Goal: Task Accomplishment & Management: Complete application form

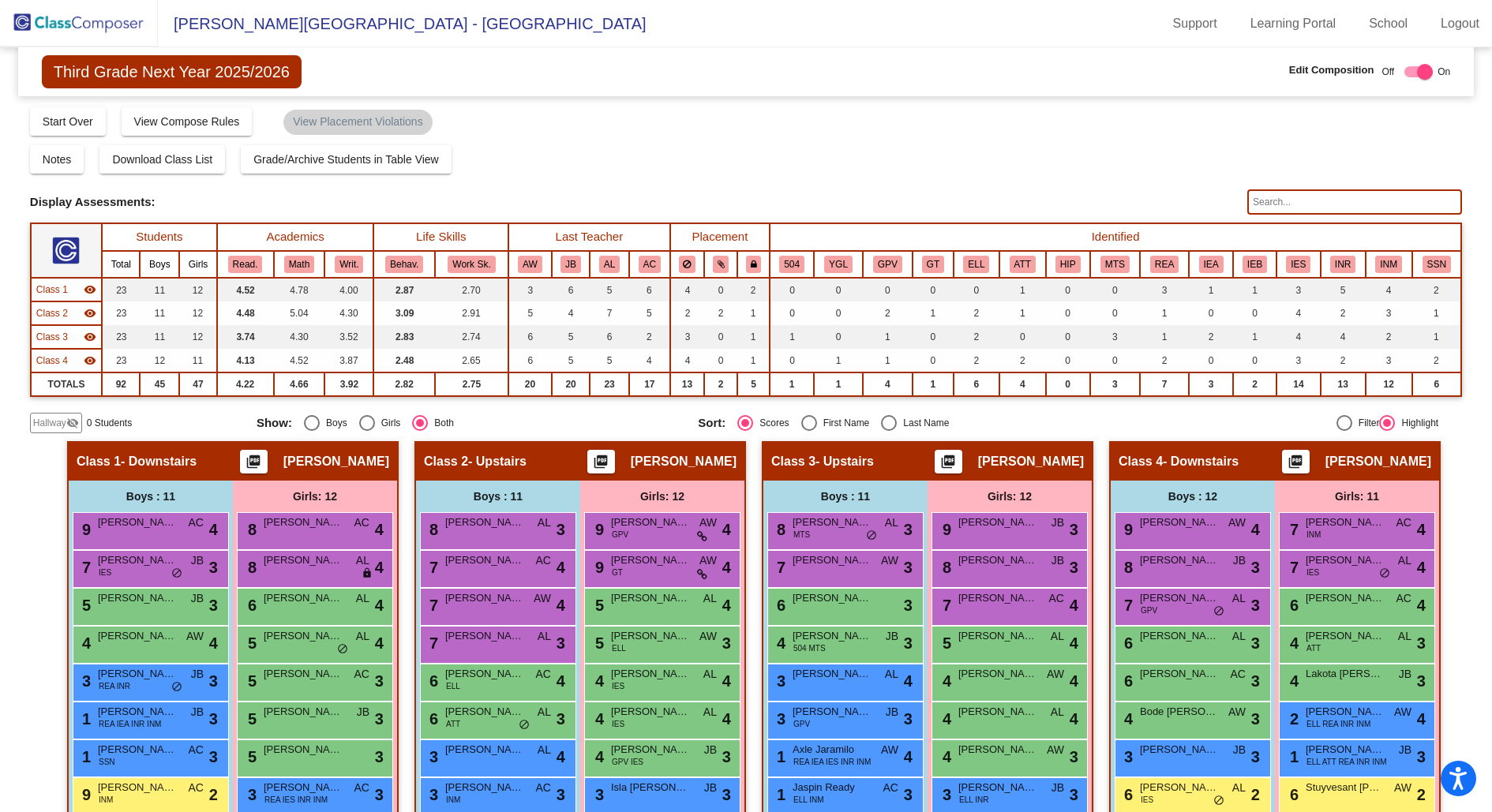
click at [99, 32] on img at bounding box center [79, 23] width 158 height 46
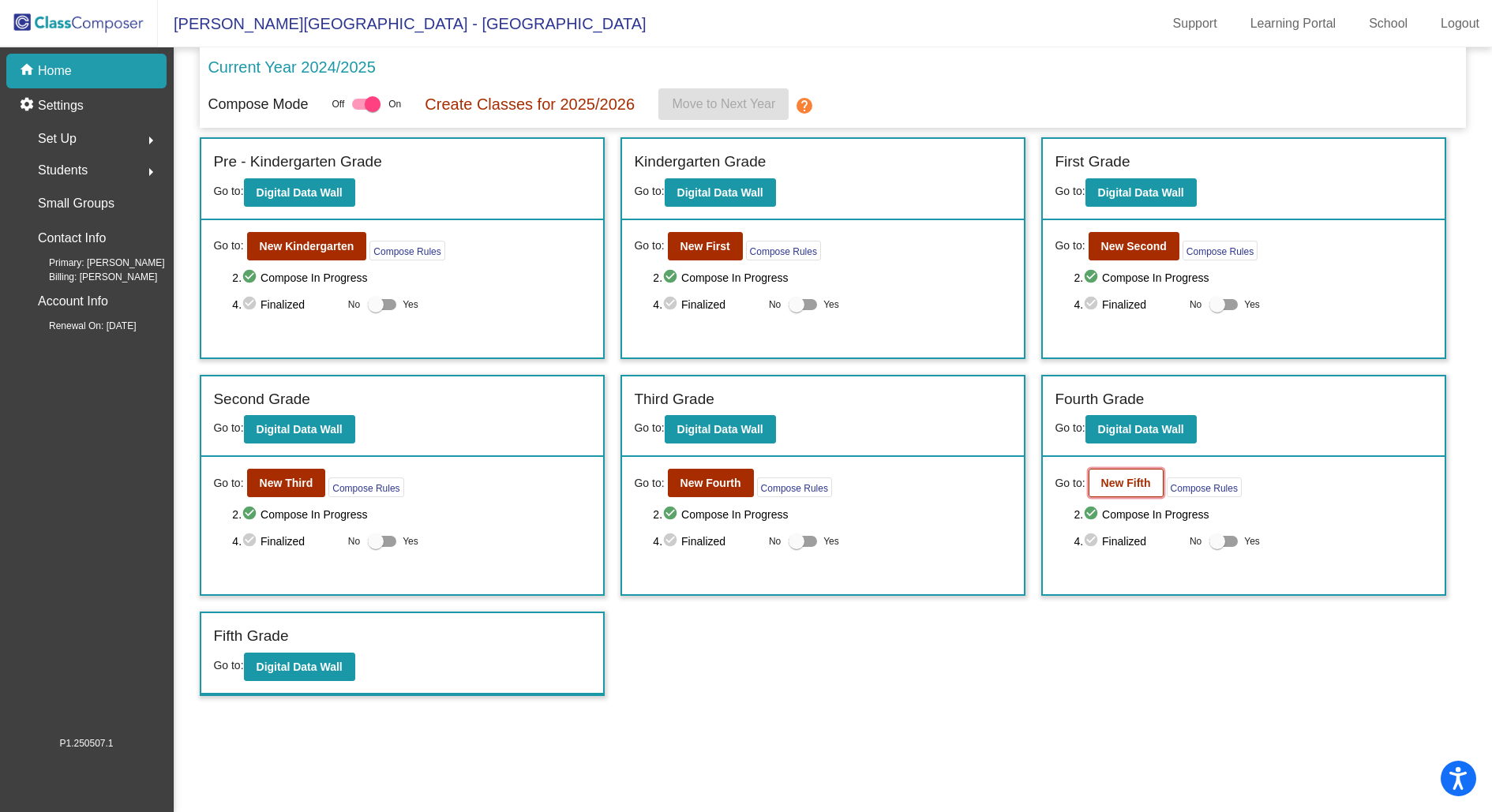
click at [1116, 477] on b "New Fifth" at bounding box center [1126, 483] width 49 height 13
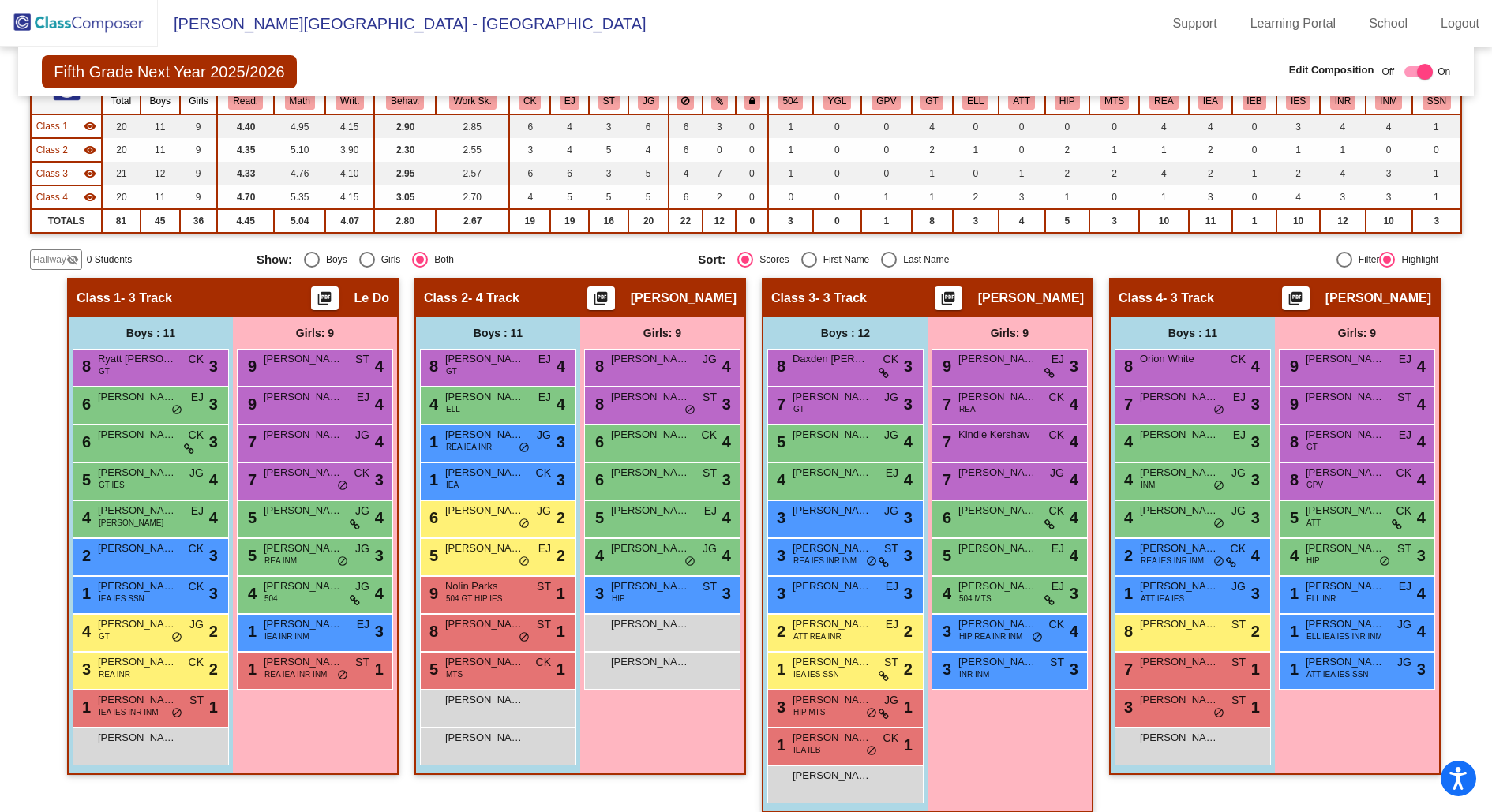
scroll to position [177, 0]
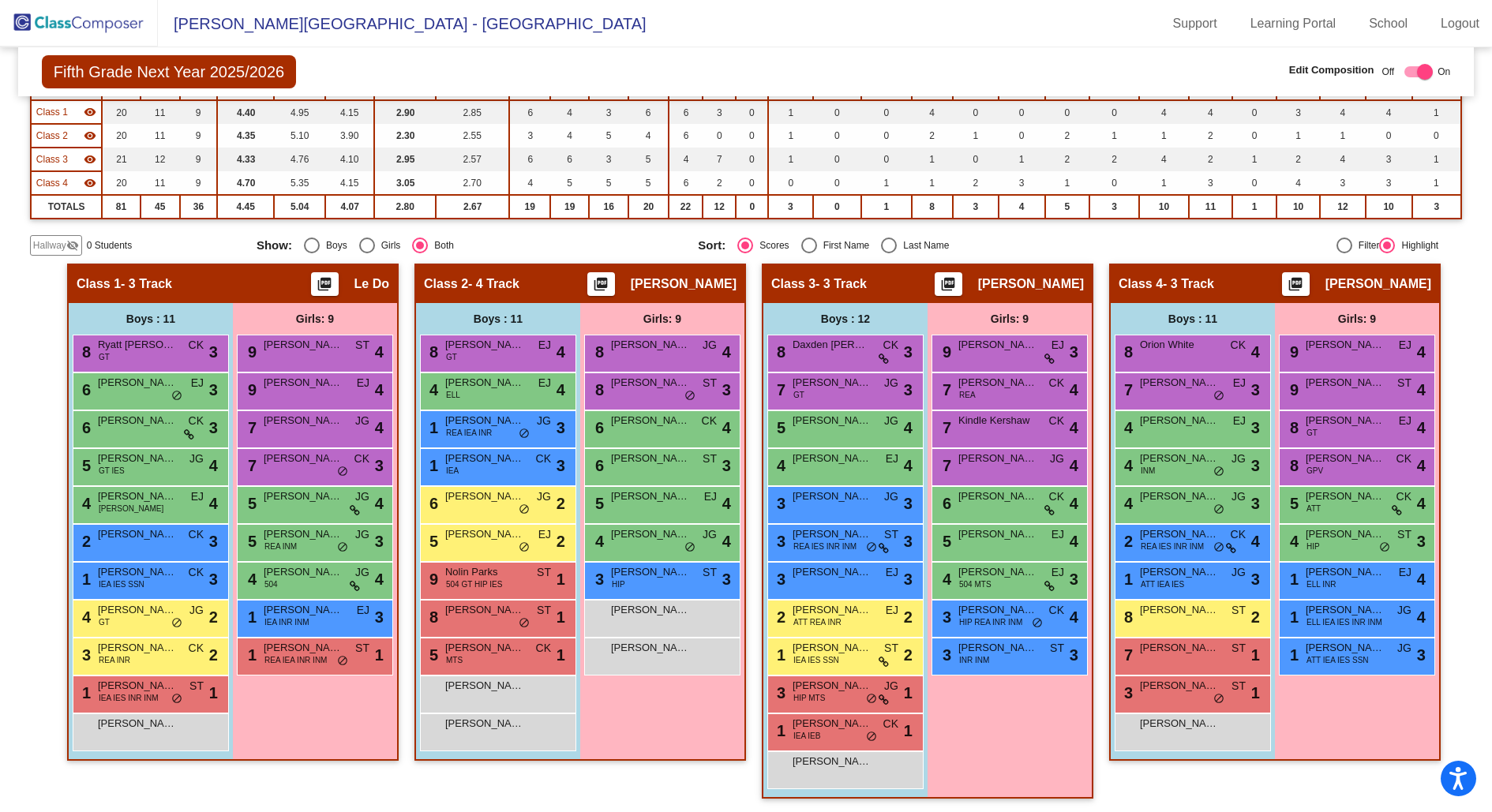
click at [56, 239] on span "Hallway" at bounding box center [49, 246] width 33 height 15
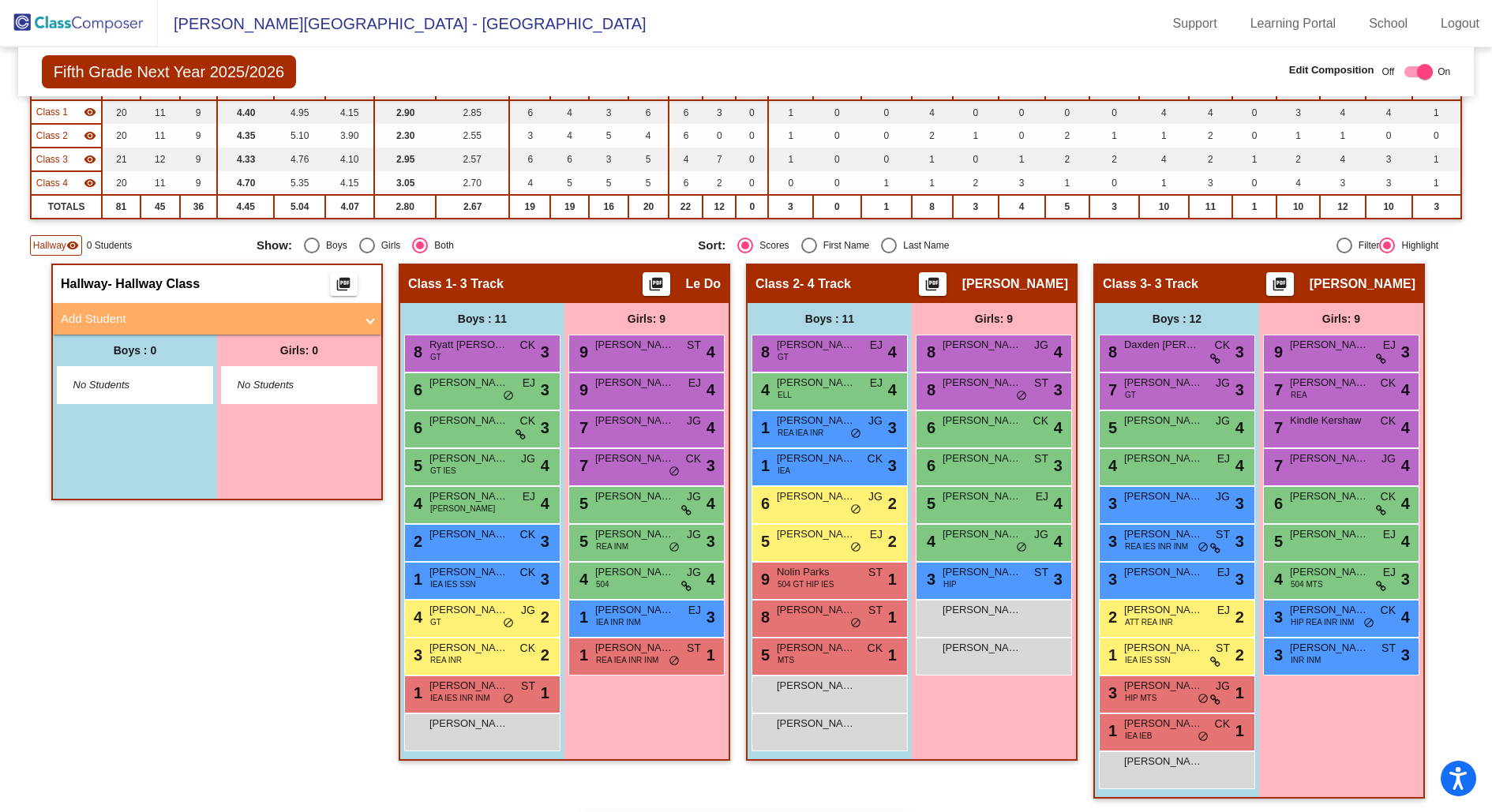
click at [128, 314] on mat-panel-title "Add Student" at bounding box center [207, 319] width 293 height 18
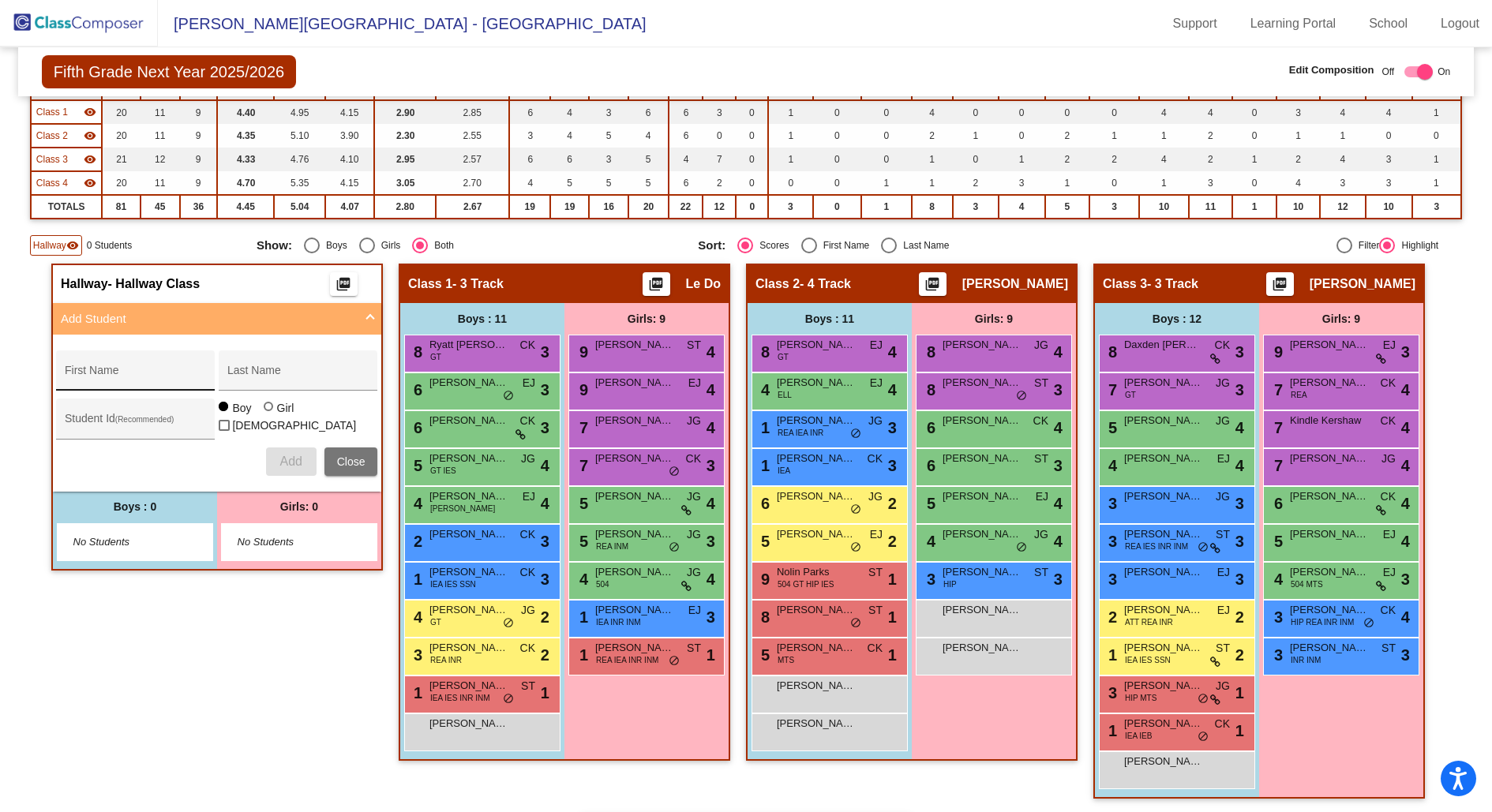
click at [120, 370] on input "First Name" at bounding box center [135, 377] width 142 height 13
type input "Cali"
type input "[PERSON_NAME]"
click at [263, 409] on label "Girl" at bounding box center [280, 408] width 35 height 15
click at [269, 414] on input "Girl" at bounding box center [269, 414] width 1 height 1
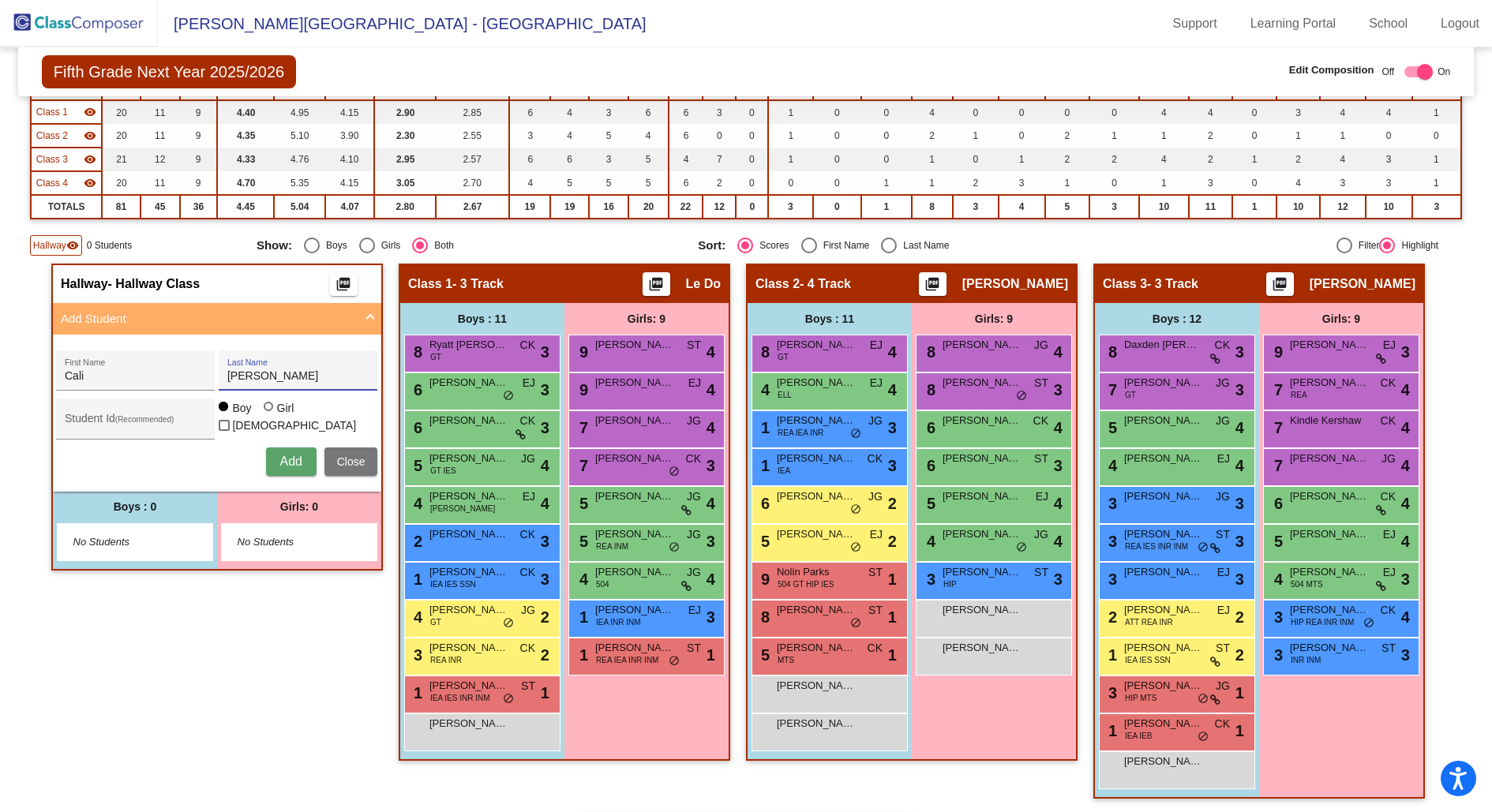
radio input "true"
click at [280, 455] on span "Add" at bounding box center [290, 461] width 22 height 14
click at [58, 243] on span "Hallway" at bounding box center [49, 246] width 33 height 15
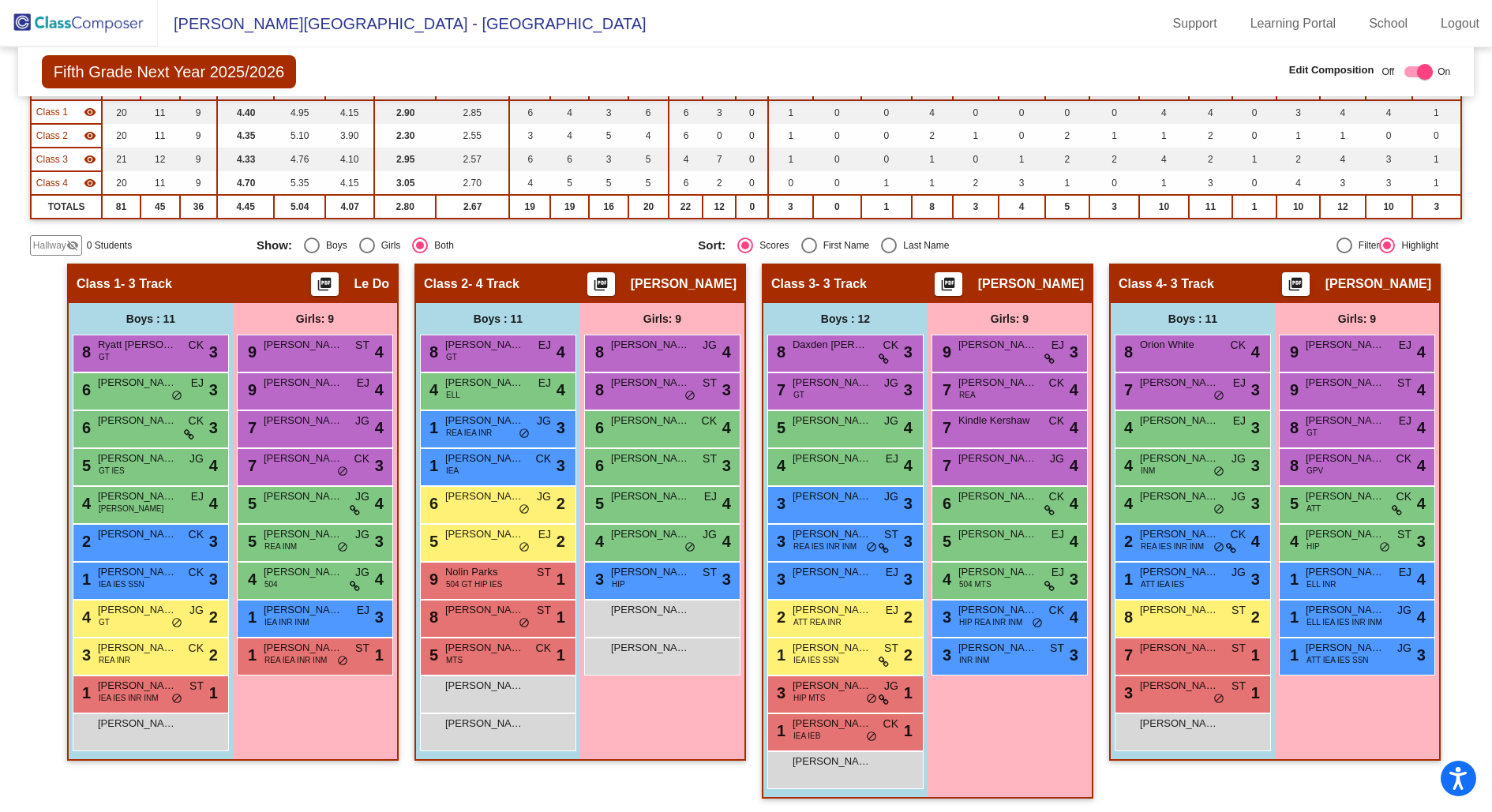
click at [49, 247] on span "Hallway" at bounding box center [49, 246] width 33 height 15
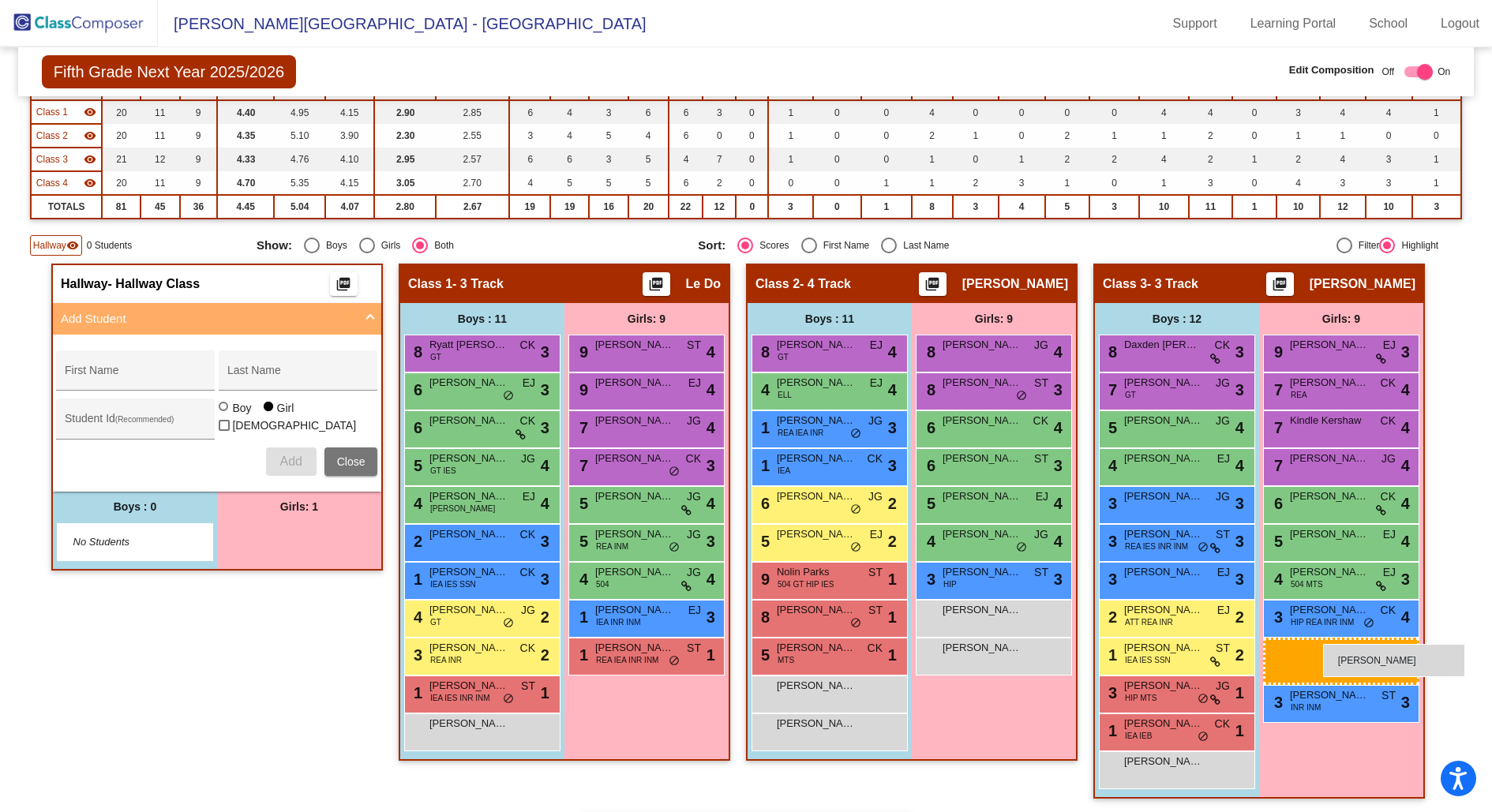
drag, startPoint x: 311, startPoint y: 541, endPoint x: 1323, endPoint y: 644, distance: 1017.2
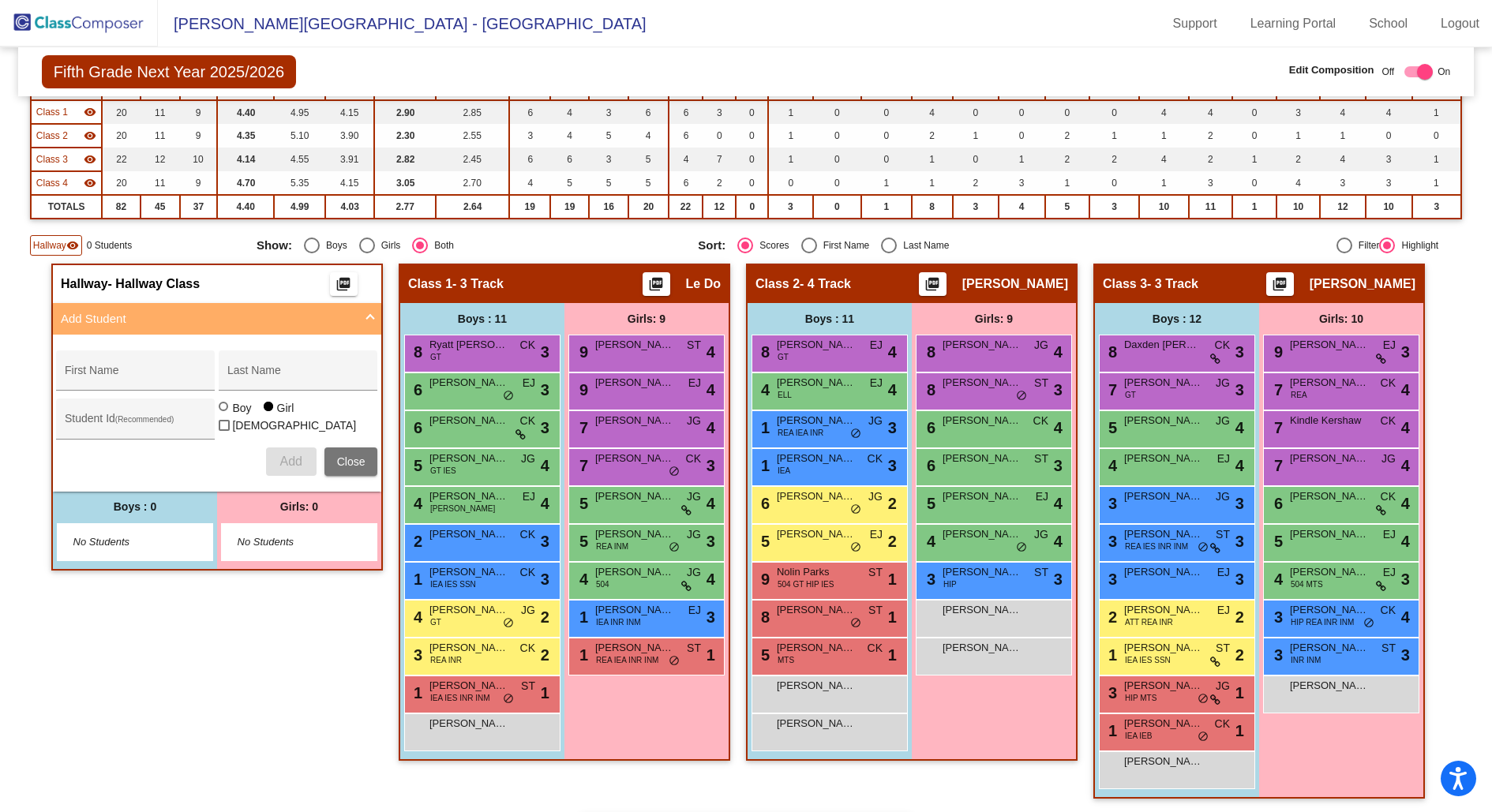
click at [56, 238] on span "Hallway" at bounding box center [49, 246] width 33 height 15
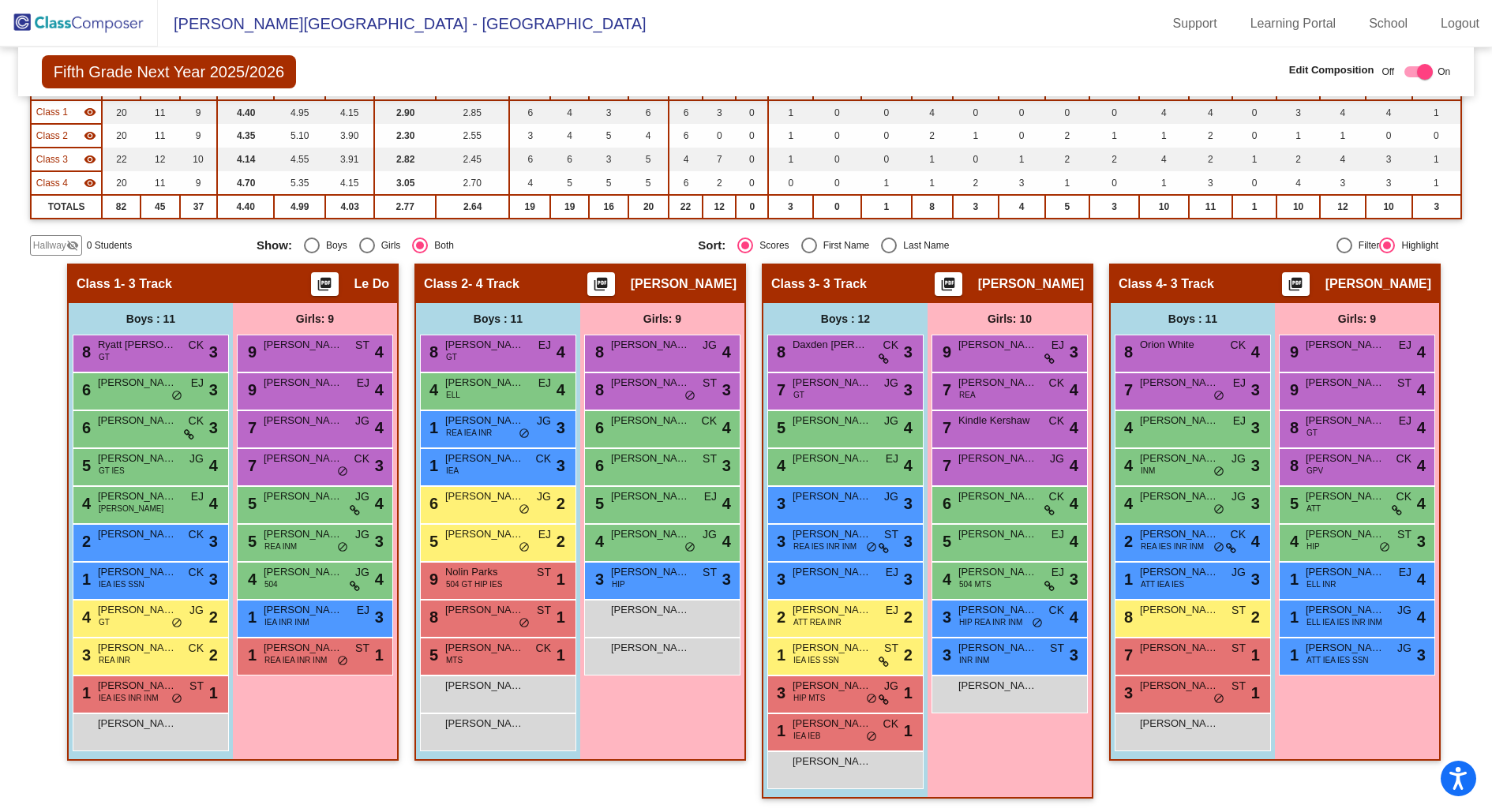
scroll to position [0, 0]
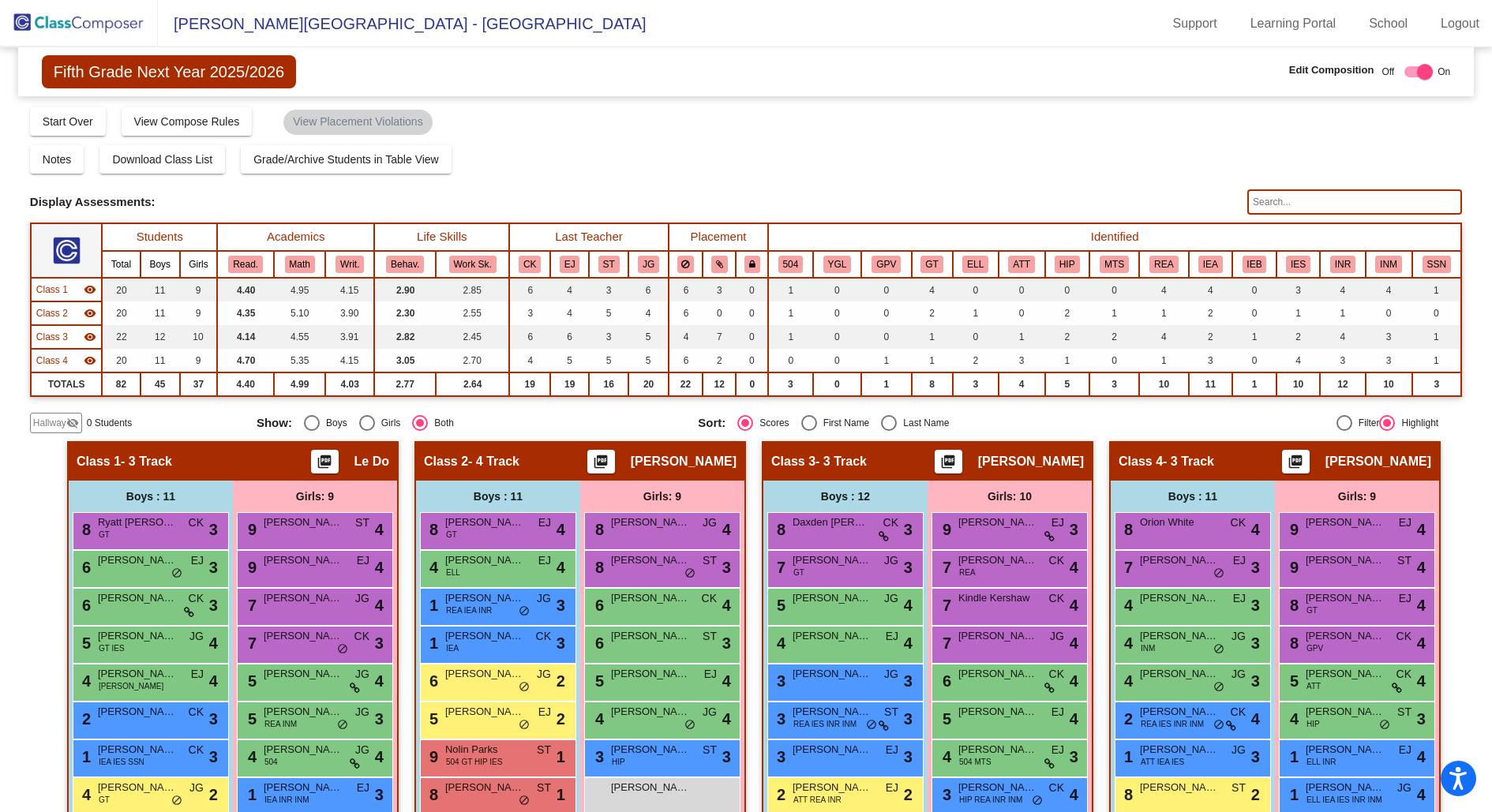
click at [54, 412] on div "Hallway visibility_off" at bounding box center [56, 422] width 52 height 20
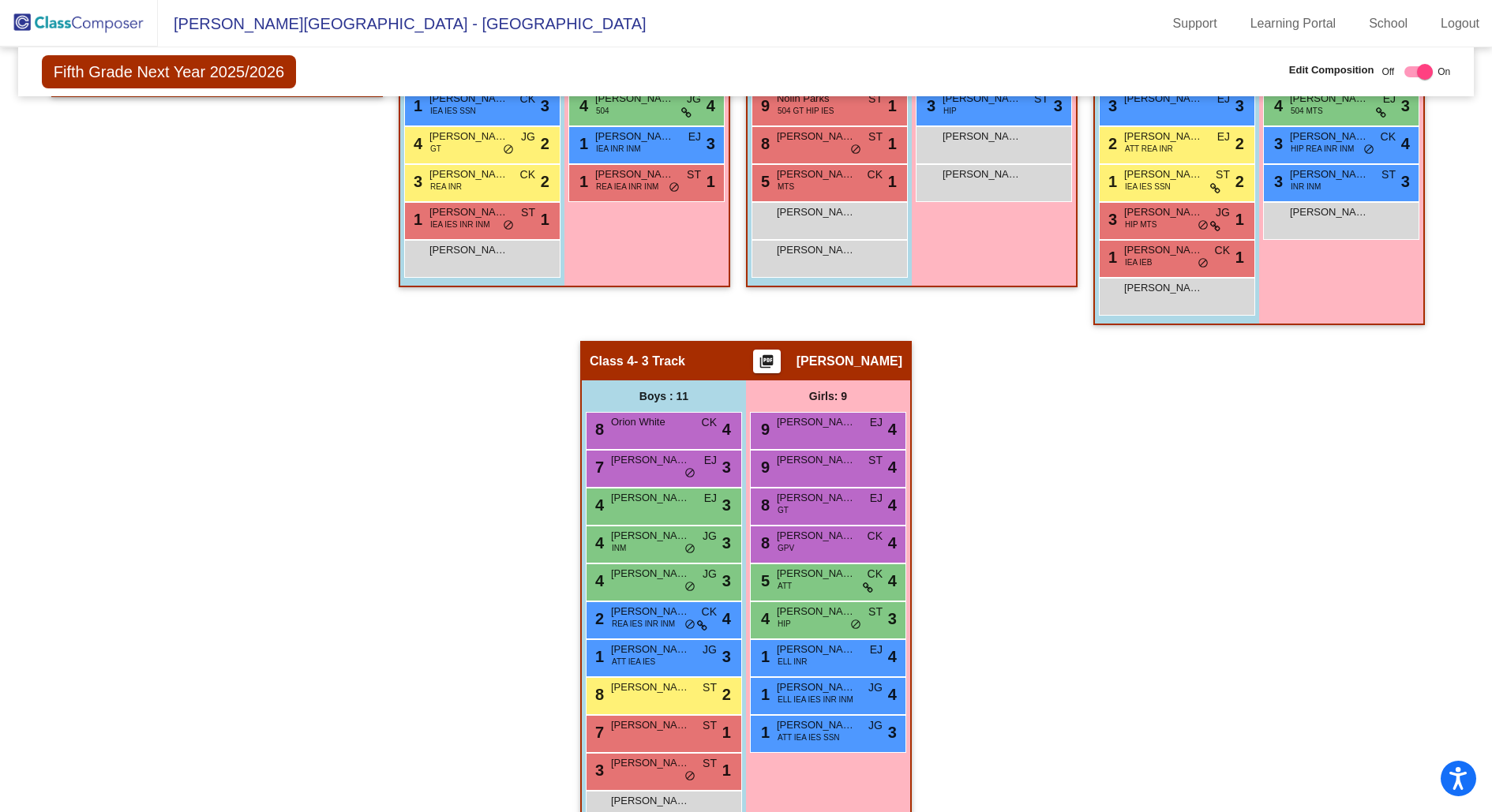
scroll to position [664, 0]
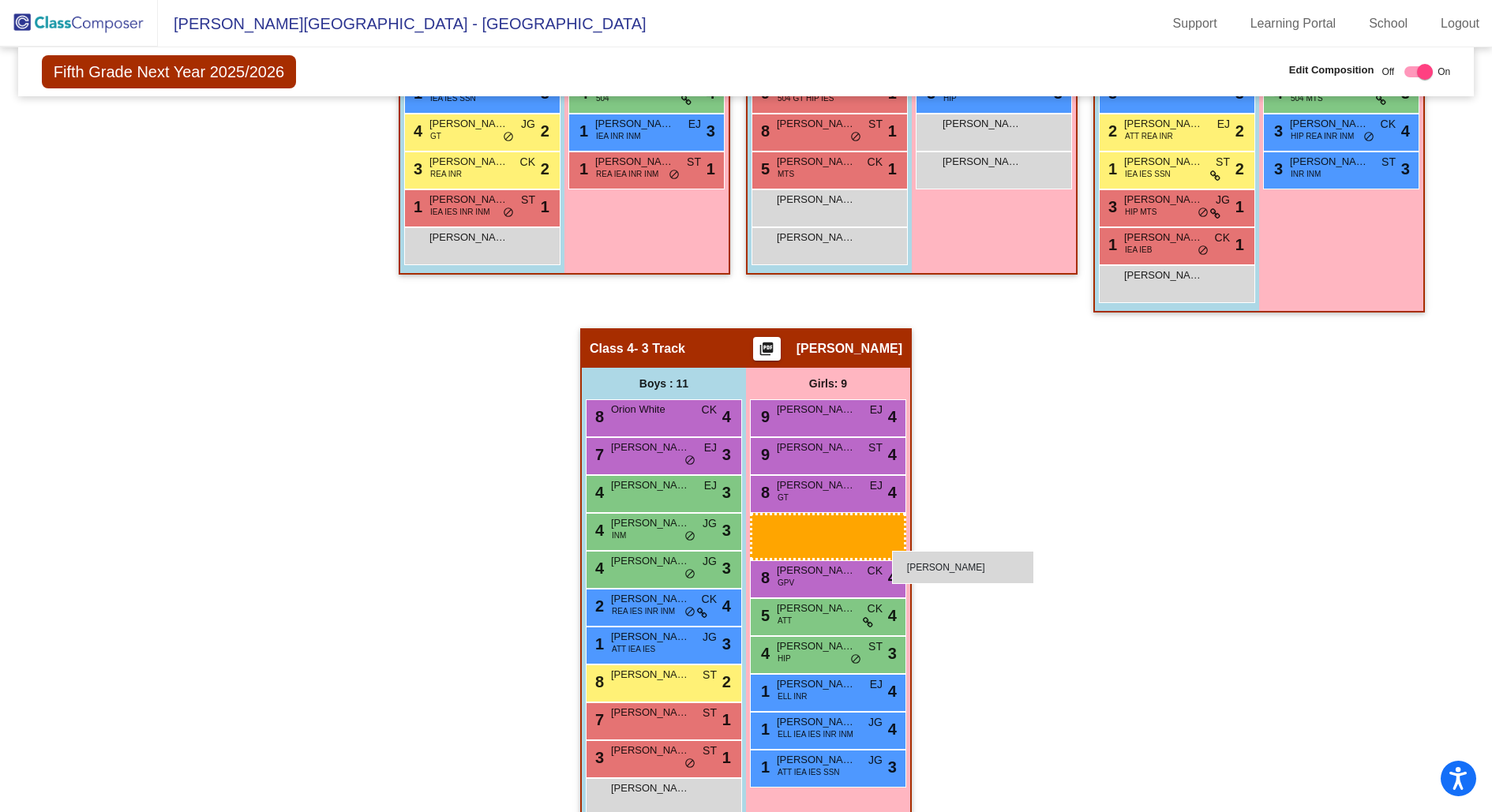
drag, startPoint x: 1327, startPoint y: 216, endPoint x: 892, endPoint y: 551, distance: 549.0
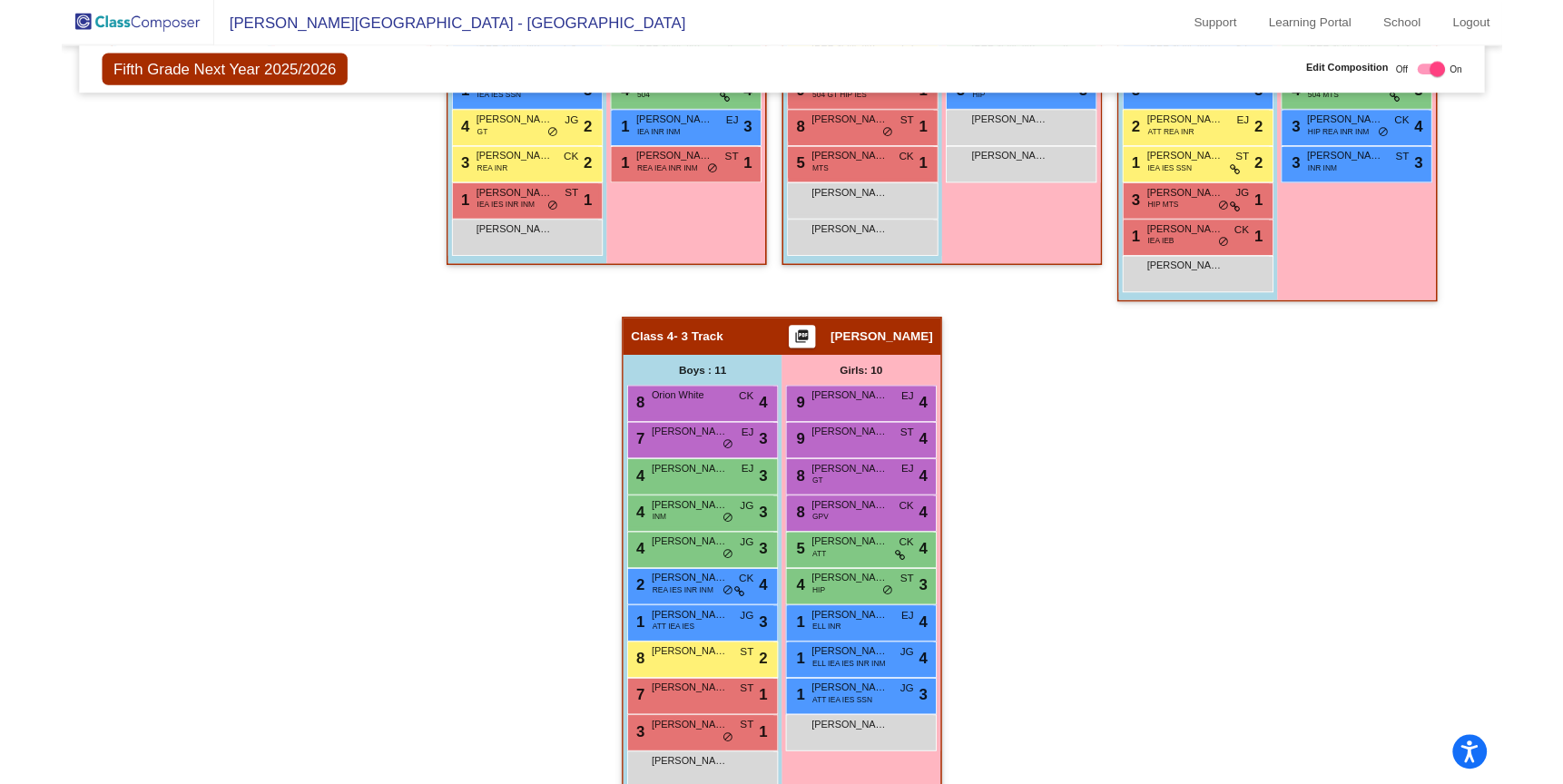
scroll to position [0, 0]
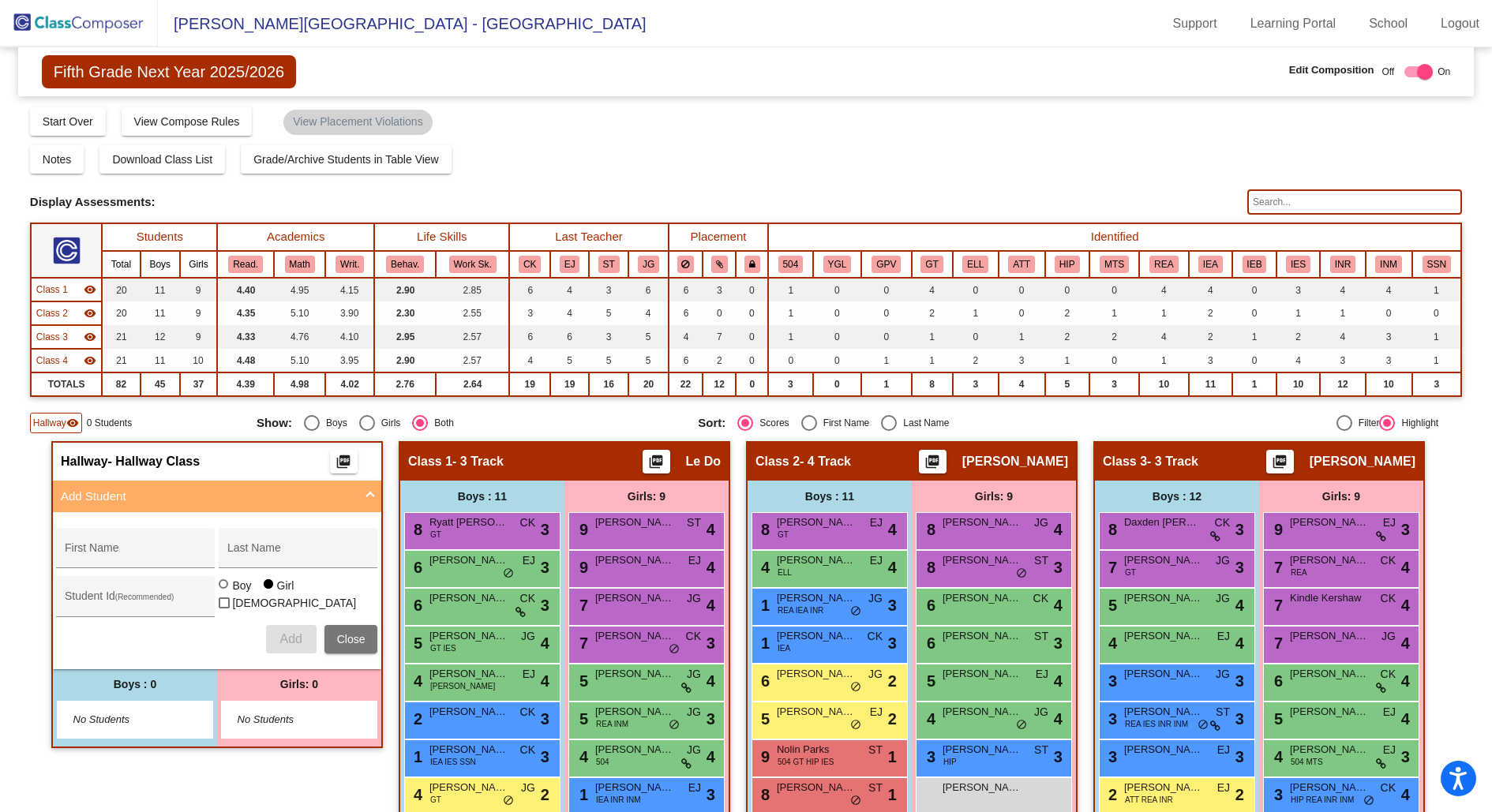
click at [71, 423] on mat-icon "visibility" at bounding box center [73, 423] width 13 height 13
